Goal: Communication & Community: Answer question/provide support

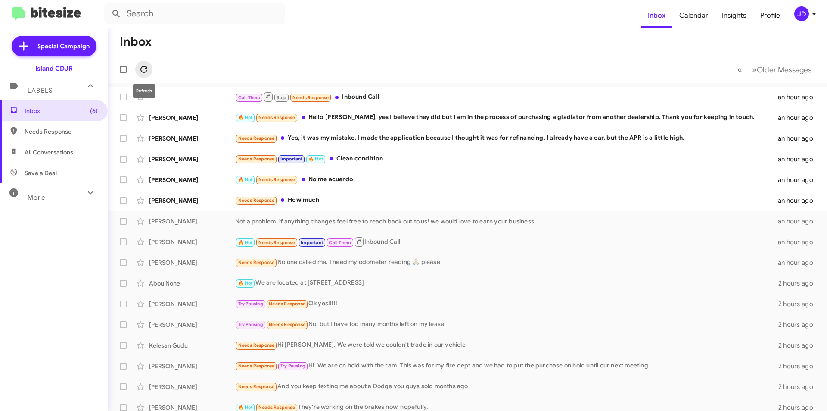
click at [138, 73] on span at bounding box center [143, 69] width 17 height 10
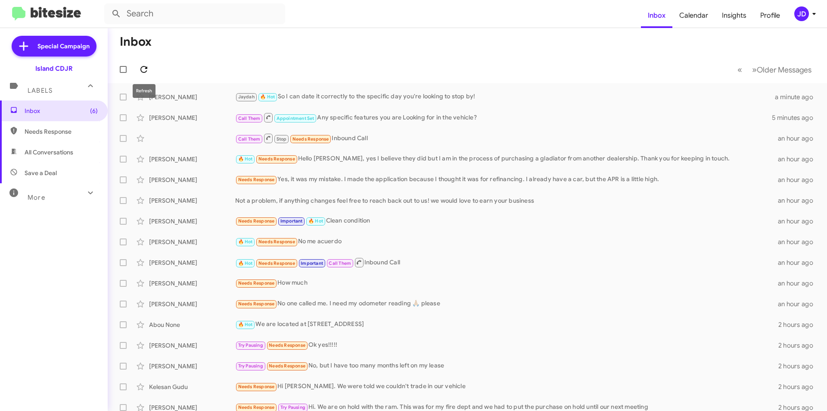
click at [150, 71] on span at bounding box center [143, 69] width 17 height 10
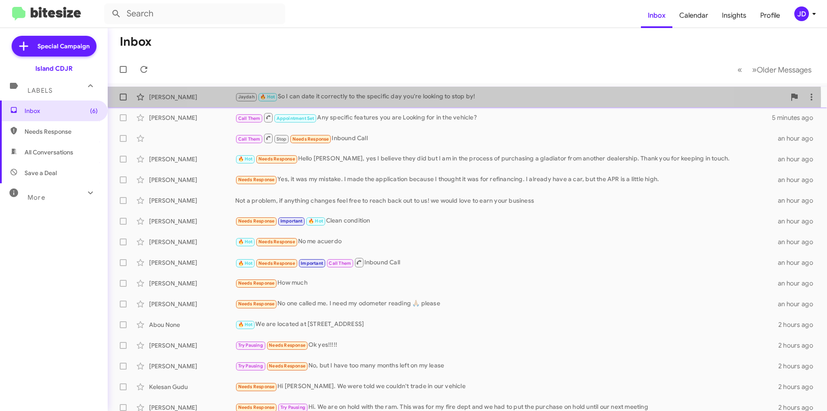
click at [449, 100] on div "Jaydah 🔥 Hot So I can date it correctly to the specific day you're looking to s…" at bounding box center [510, 97] width 551 height 10
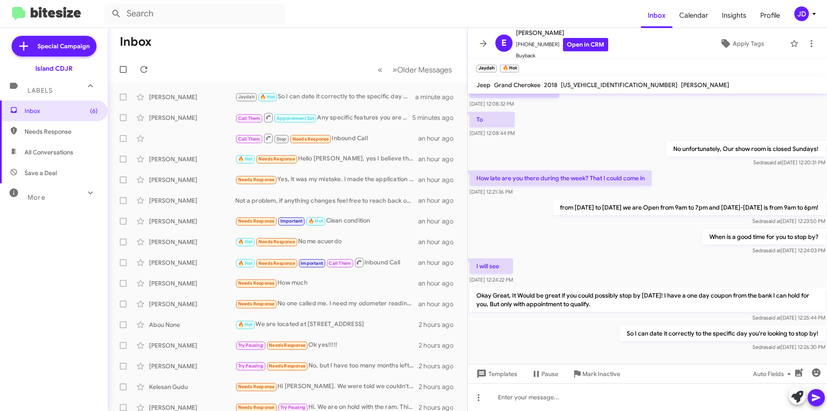
scroll to position [415, 0]
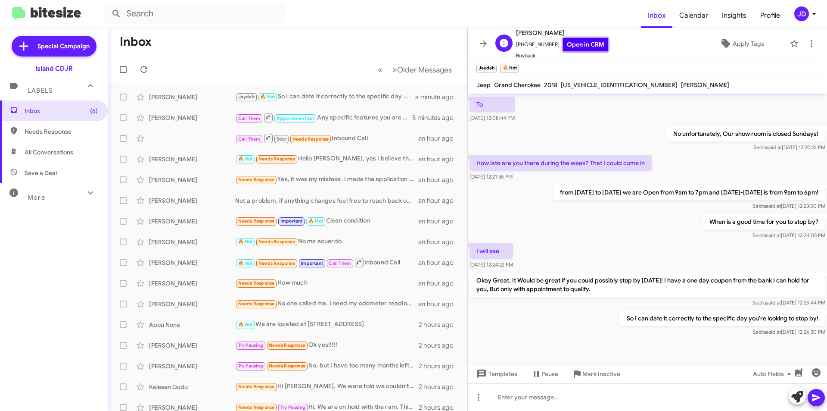
click at [582, 47] on link "Open in CRM" at bounding box center [585, 44] width 45 height 13
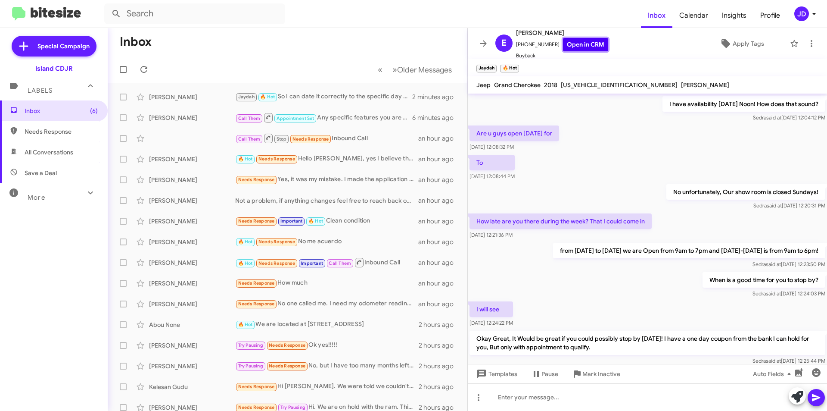
scroll to position [371, 0]
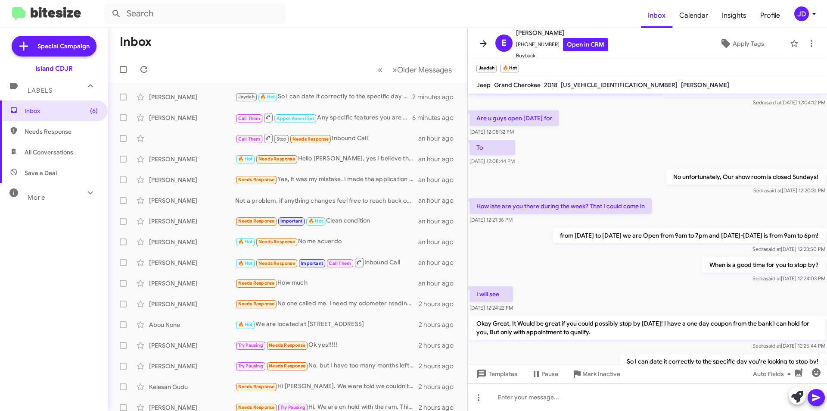
click at [483, 44] on icon at bounding box center [483, 43] width 7 height 6
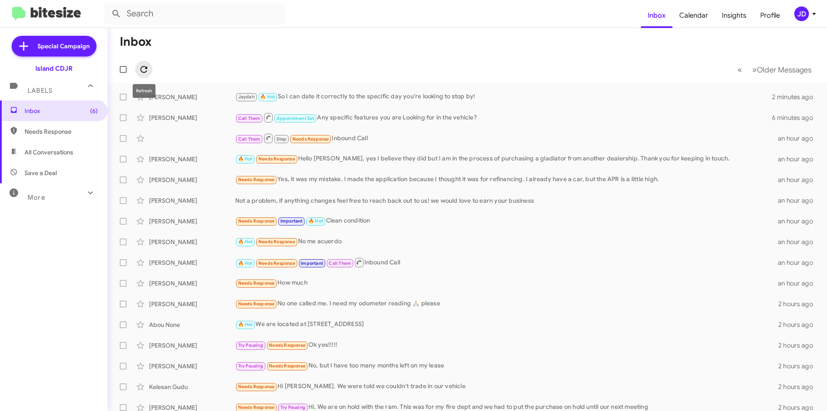
click at [146, 67] on icon at bounding box center [143, 69] width 7 height 7
click at [75, 111] on span "Inbox (6)" at bounding box center [61, 110] width 73 height 9
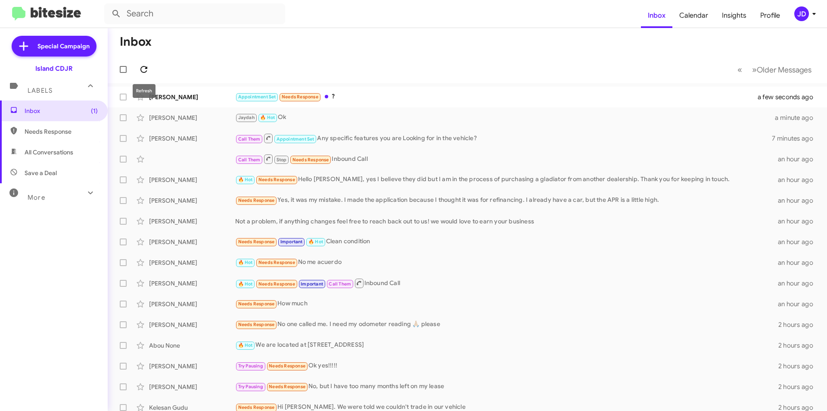
click at [146, 62] on button at bounding box center [143, 69] width 17 height 17
click at [141, 66] on icon at bounding box center [144, 69] width 10 height 10
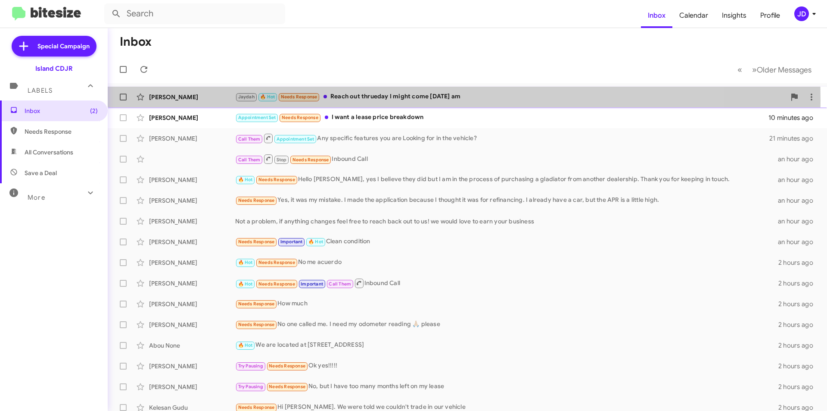
click at [225, 100] on div "[PERSON_NAME]" at bounding box center [192, 97] width 86 height 9
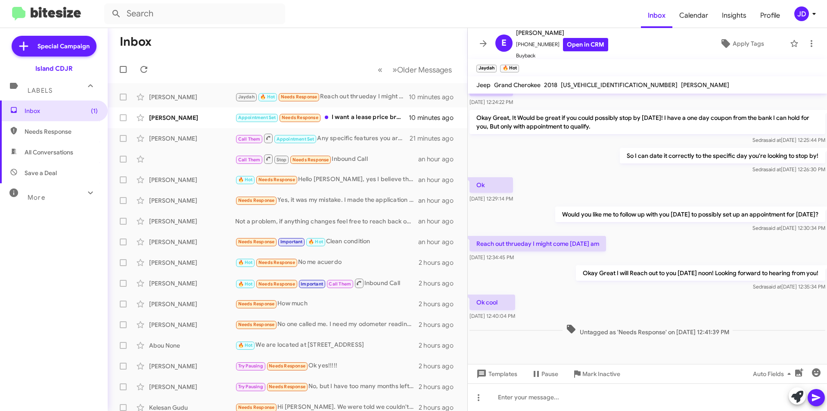
scroll to position [341, 0]
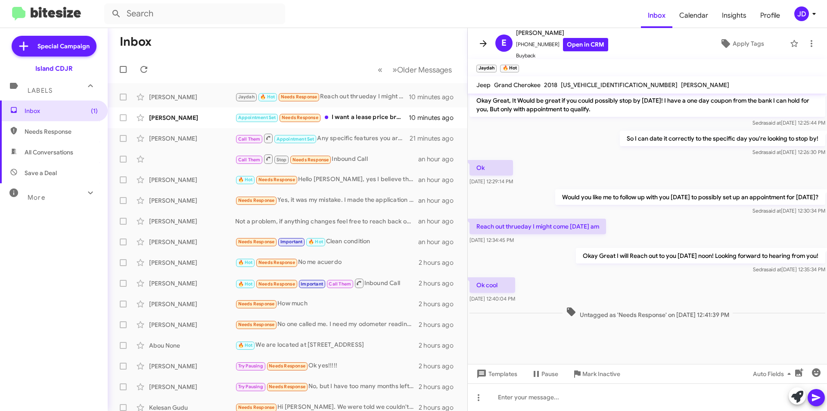
click at [481, 43] on icon at bounding box center [483, 43] width 10 height 10
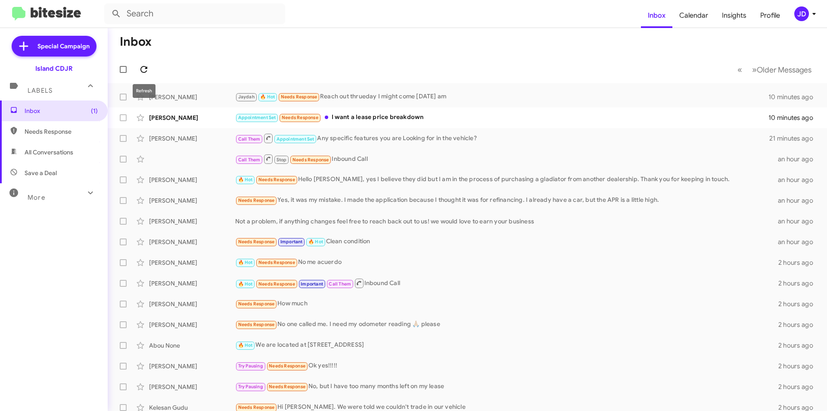
click at [142, 69] on icon at bounding box center [144, 69] width 10 height 10
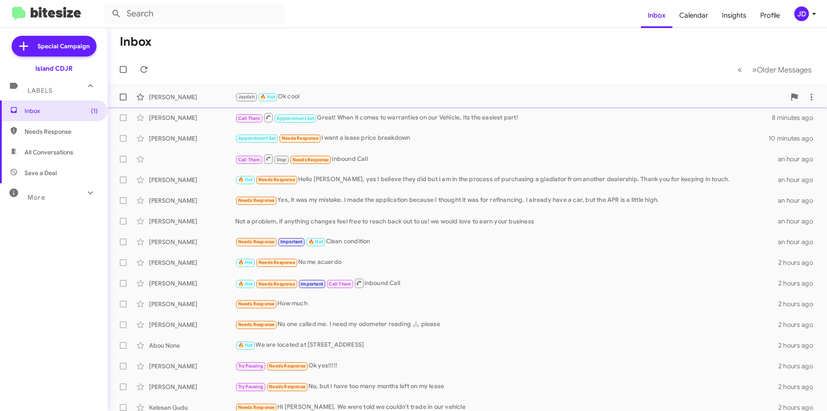
click at [264, 100] on small "🔥 Hot" at bounding box center [268, 97] width 19 height 8
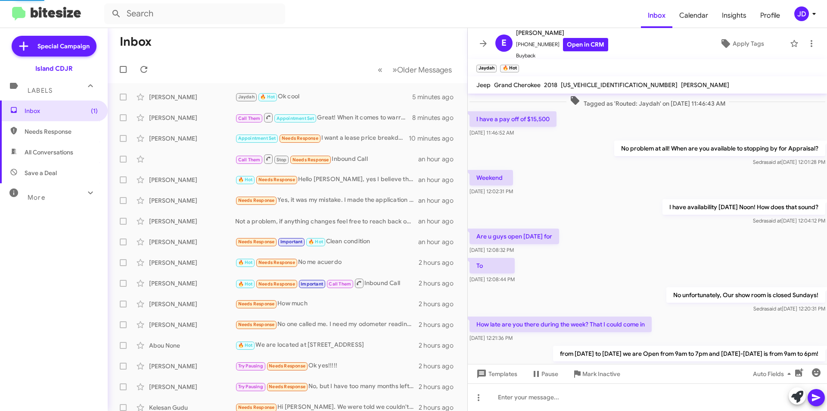
scroll to position [324, 0]
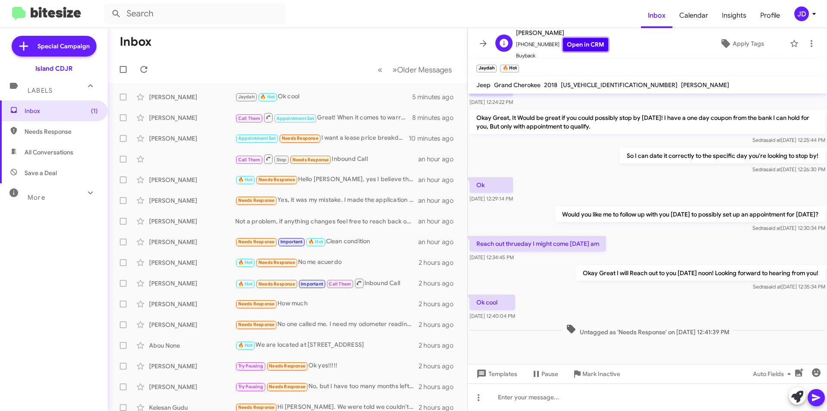
click at [576, 45] on link "Open in CRM" at bounding box center [585, 44] width 45 height 13
